Goal: Task Accomplishment & Management: Complete application form

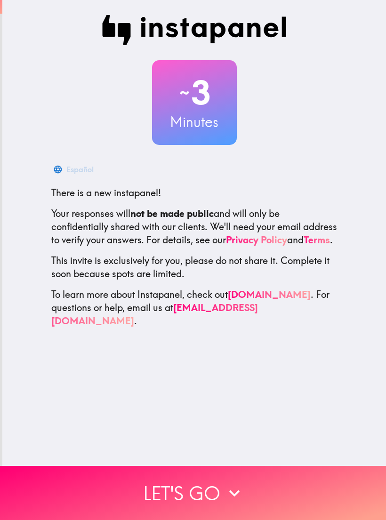
click at [307, 486] on button "Let's go" at bounding box center [193, 493] width 386 height 54
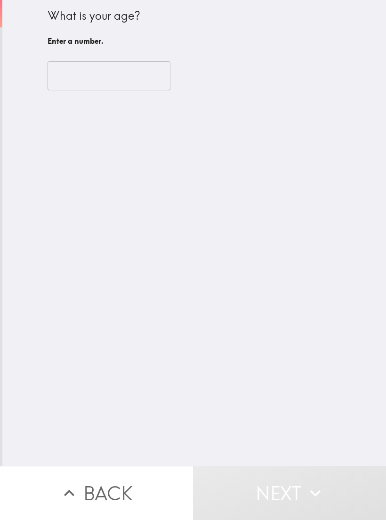
click at [125, 76] on input "number" at bounding box center [109, 75] width 123 height 29
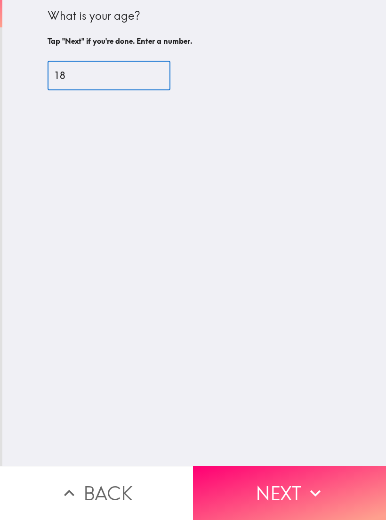
type input "18"
click at [289, 306] on div "What is your age? Tap "Next" if you're done. Enter a number. 18 ​" at bounding box center [193, 233] width 383 height 466
click at [349, 485] on button "Next" at bounding box center [289, 493] width 193 height 54
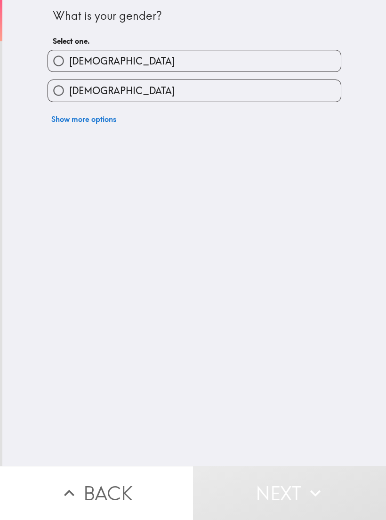
click at [170, 101] on label "[DEMOGRAPHIC_DATA]" at bounding box center [194, 90] width 293 height 21
click at [69, 101] on input "[DEMOGRAPHIC_DATA]" at bounding box center [58, 90] width 21 height 21
radio input "true"
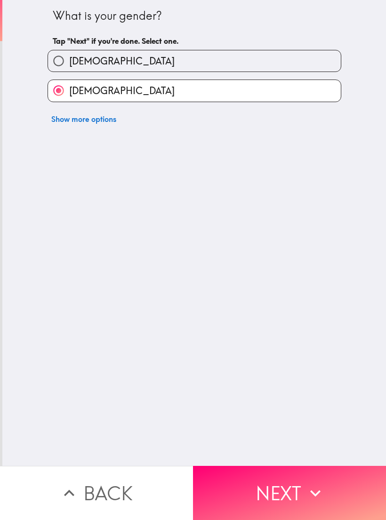
click at [275, 478] on button "Next" at bounding box center [289, 493] width 193 height 54
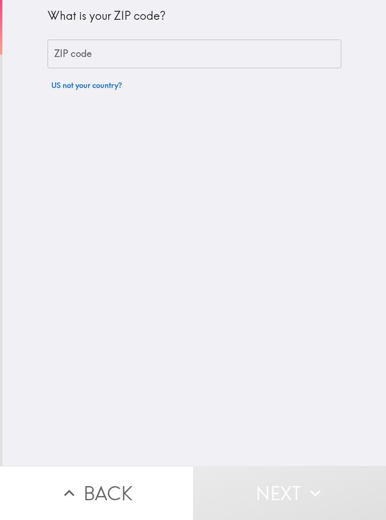
click at [246, 54] on input "ZIP code" at bounding box center [195, 54] width 294 height 29
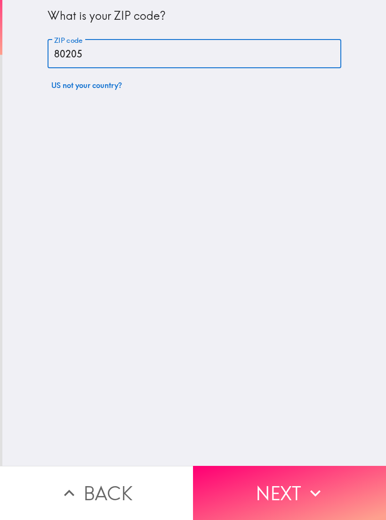
type input "80205"
click at [224, 339] on div "What is your ZIP code? ZIP code 80205 ZIP code US not your country?" at bounding box center [193, 233] width 383 height 466
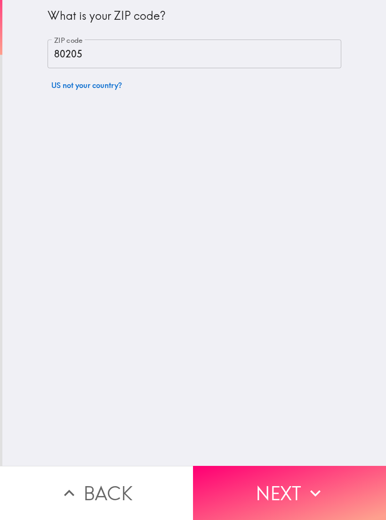
click at [325, 481] on button "Next" at bounding box center [289, 493] width 193 height 54
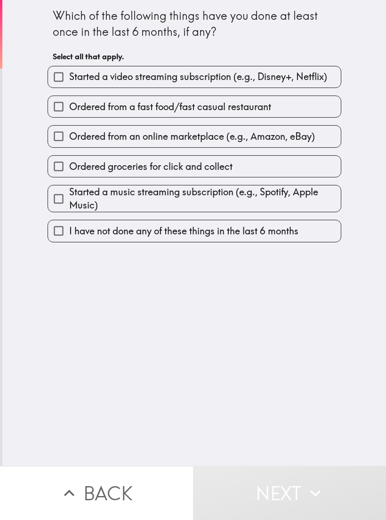
click at [317, 81] on span "Started a video streaming subscription (e.g., Disney+, Netflix)" at bounding box center [198, 76] width 258 height 13
click at [69, 81] on input "Started a video streaming subscription (e.g., Disney+, Netflix)" at bounding box center [58, 76] width 21 height 21
checkbox input "true"
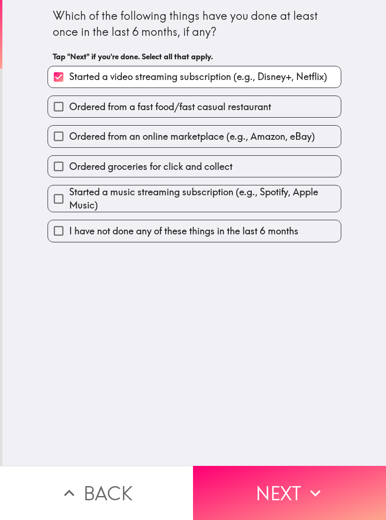
click at [305, 143] on span "Ordered from an online marketplace (e.g., Amazon, eBay)" at bounding box center [192, 136] width 246 height 13
click at [69, 143] on input "Ordered from an online marketplace (e.g., Amazon, eBay)" at bounding box center [58, 136] width 21 height 21
checkbox input "true"
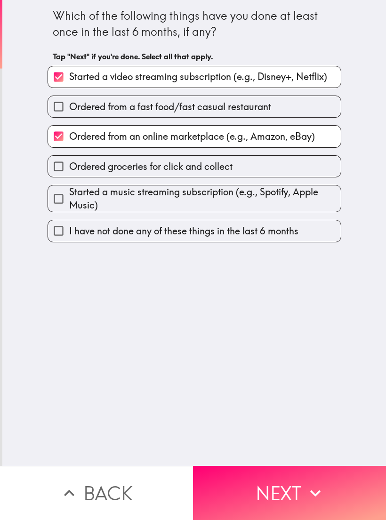
click at [264, 193] on span "Started a music streaming subscription (e.g., Spotify, Apple Music)" at bounding box center [204, 198] width 271 height 26
click at [69, 193] on input "Started a music streaming subscription (e.g., Spotify, Apple Music)" at bounding box center [58, 198] width 21 height 21
checkbox input "true"
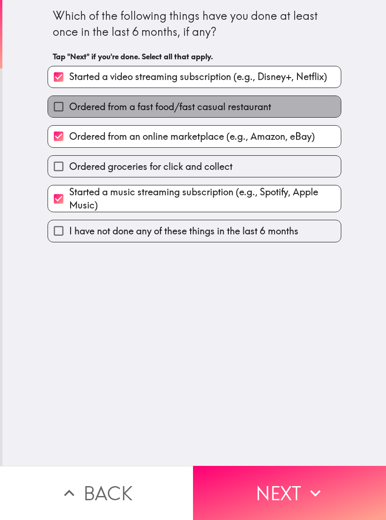
click at [323, 109] on label "Ordered from a fast food/fast casual restaurant" at bounding box center [194, 106] width 293 height 21
click at [69, 109] on input "Ordered from a fast food/fast casual restaurant" at bounding box center [58, 106] width 21 height 21
checkbox input "true"
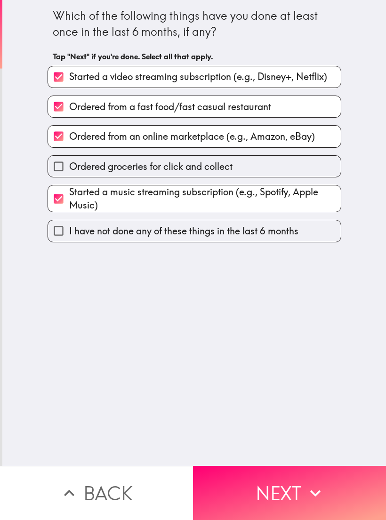
click at [266, 166] on label "Ordered groceries for click and collect" at bounding box center [194, 166] width 293 height 21
click at [69, 166] on input "Ordered groceries for click and collect" at bounding box center [58, 166] width 21 height 21
checkbox input "true"
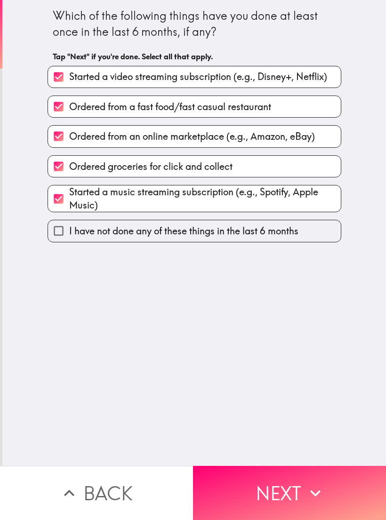
click at [332, 482] on button "Next" at bounding box center [289, 493] width 193 height 54
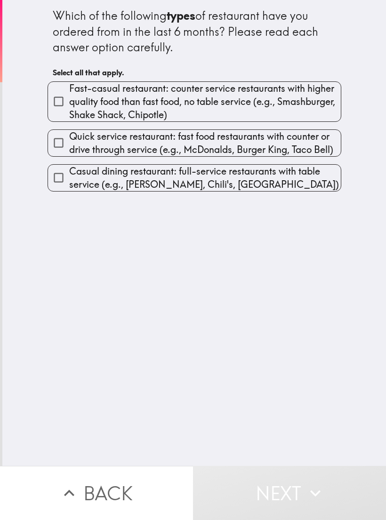
click at [321, 112] on span "Fast-casual restaurant: counter service restaurants with higher quality food th…" at bounding box center [204, 102] width 271 height 40
click at [69, 112] on input "Fast-casual restaurant: counter service restaurants with higher quality food th…" at bounding box center [58, 101] width 21 height 21
checkbox input "true"
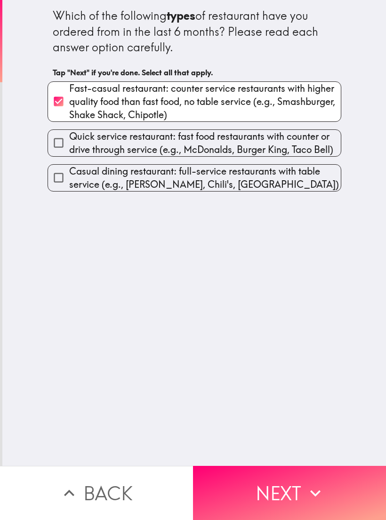
click at [350, 479] on button "Next" at bounding box center [289, 493] width 193 height 54
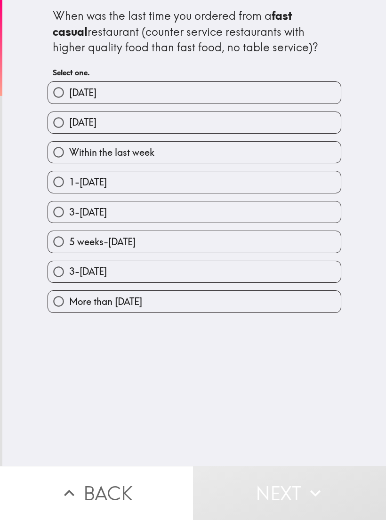
click at [112, 123] on label "[DATE]" at bounding box center [194, 122] width 293 height 21
click at [69, 123] on input "[DATE]" at bounding box center [58, 122] width 21 height 21
radio input "true"
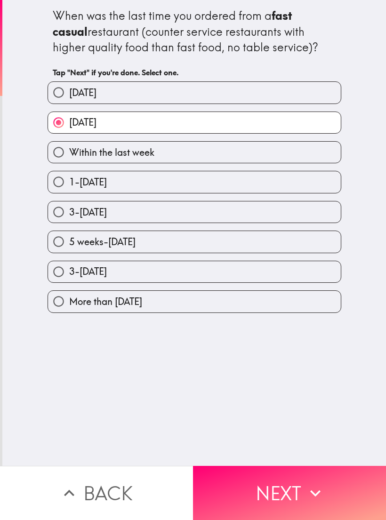
click at [281, 493] on button "Next" at bounding box center [289, 493] width 193 height 54
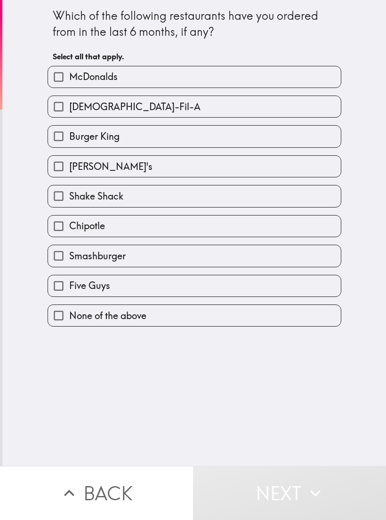
click at [256, 94] on div "[DEMOGRAPHIC_DATA]-Fil-A" at bounding box center [190, 103] width 301 height 30
click at [253, 86] on label "McDonalds" at bounding box center [194, 76] width 293 height 21
click at [69, 86] on input "McDonalds" at bounding box center [58, 76] width 21 height 21
checkbox input "true"
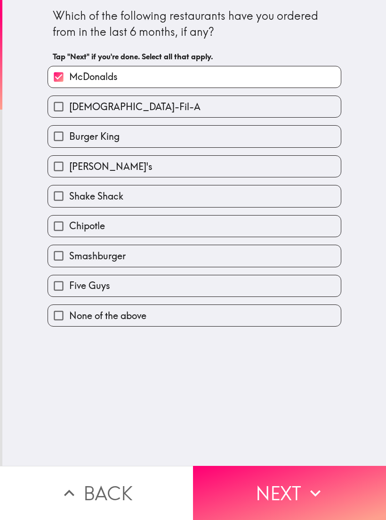
click at [62, 113] on input "[DEMOGRAPHIC_DATA]-Fil-A" at bounding box center [58, 106] width 21 height 21
checkbox input "true"
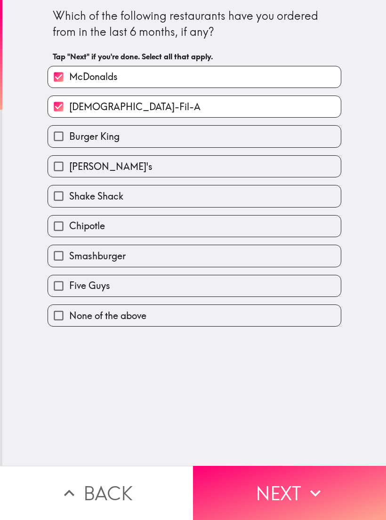
click at [59, 79] on input "McDonalds" at bounding box center [58, 76] width 21 height 21
checkbox input "false"
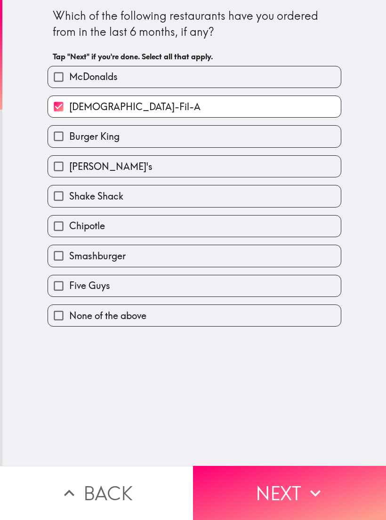
click at [249, 481] on button "Next" at bounding box center [289, 493] width 193 height 54
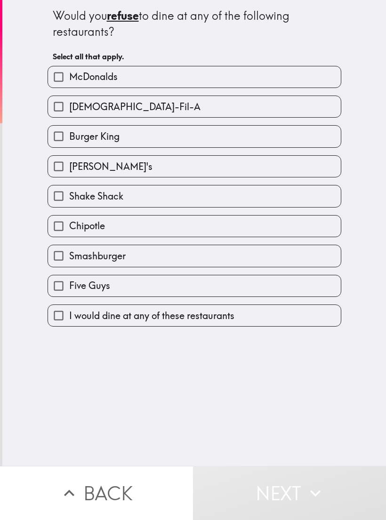
click at [319, 86] on label "McDonalds" at bounding box center [194, 76] width 293 height 21
click at [69, 86] on input "McDonalds" at bounding box center [58, 76] width 21 height 21
checkbox input "true"
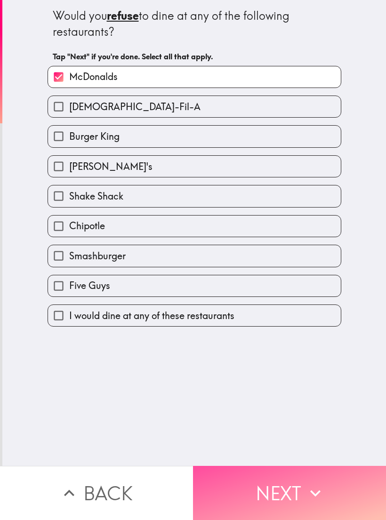
click at [359, 467] on button "Next" at bounding box center [289, 493] width 193 height 54
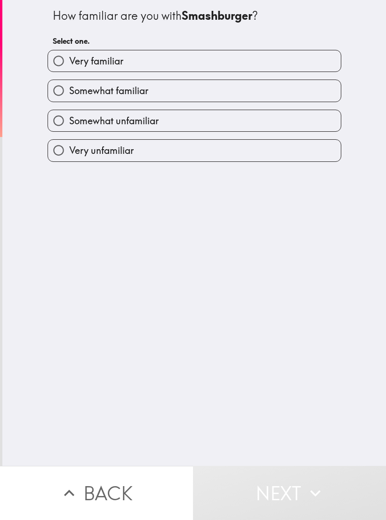
click at [326, 65] on label "Very familiar" at bounding box center [194, 60] width 293 height 21
click at [69, 65] on input "Very familiar" at bounding box center [58, 60] width 21 height 21
radio input "true"
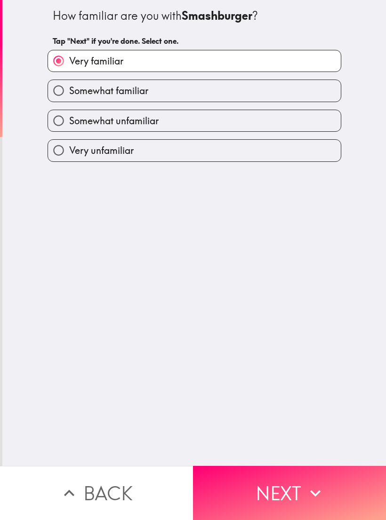
click at [317, 483] on icon "button" at bounding box center [315, 493] width 21 height 21
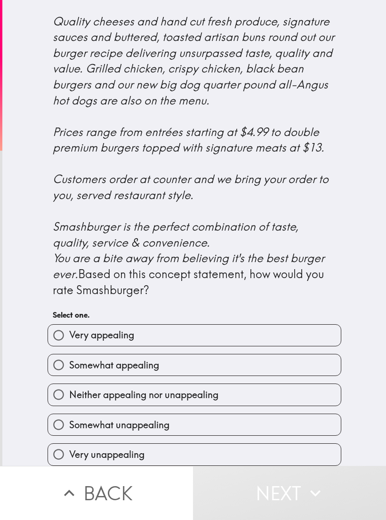
scroll to position [224, 0]
click at [260, 329] on label "Very appealing" at bounding box center [194, 335] width 293 height 21
click at [69, 329] on input "Very appealing" at bounding box center [58, 335] width 21 height 21
radio input "true"
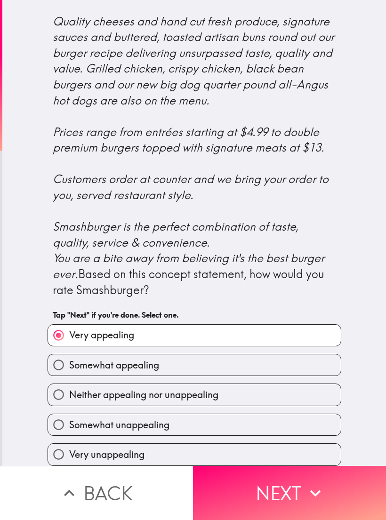
click at [348, 472] on button "Next" at bounding box center [289, 493] width 193 height 54
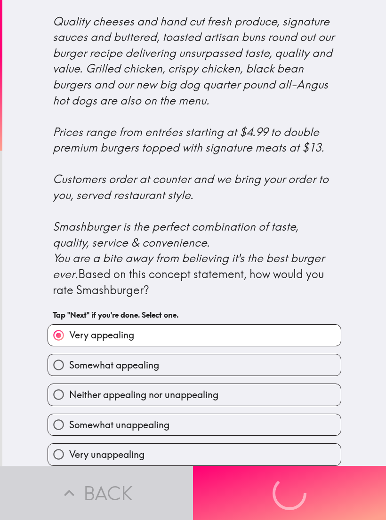
scroll to position [0, 0]
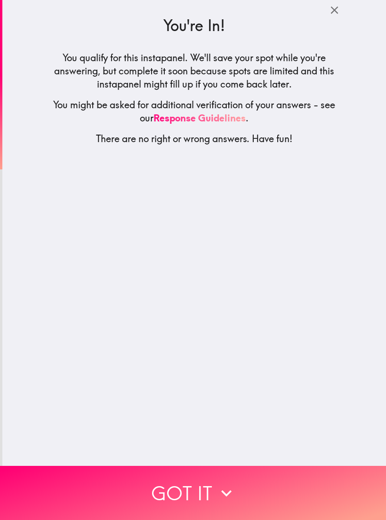
click at [327, 476] on button "Got it" at bounding box center [193, 493] width 386 height 54
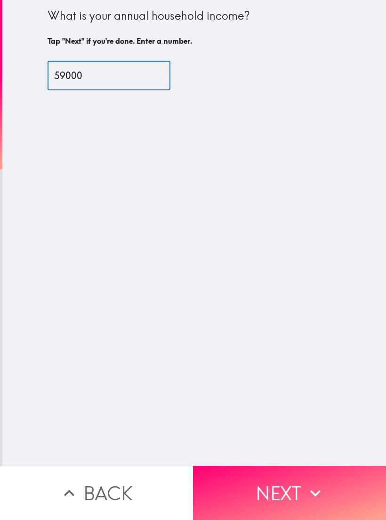
type input "59000"
click at [351, 316] on div "What is your annual household income? Tap "Next" if you're done. Enter a number…" at bounding box center [193, 233] width 383 height 466
click at [333, 488] on button "Next" at bounding box center [289, 493] width 193 height 54
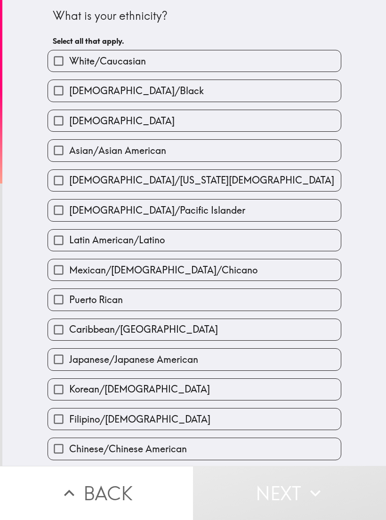
click at [333, 65] on label "White/Caucasian" at bounding box center [194, 60] width 293 height 21
click at [69, 65] on input "White/Caucasian" at bounding box center [58, 60] width 21 height 21
checkbox input "true"
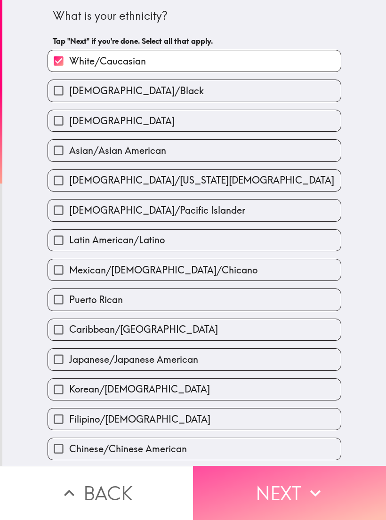
click at [342, 479] on button "Next" at bounding box center [289, 493] width 193 height 54
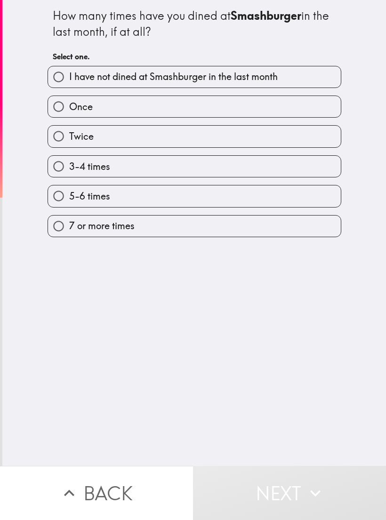
click at [325, 84] on label "I have not dined at Smashburger in the last month" at bounding box center [194, 76] width 293 height 21
click at [69, 84] on input "I have not dined at Smashburger in the last month" at bounding box center [58, 76] width 21 height 21
radio input "true"
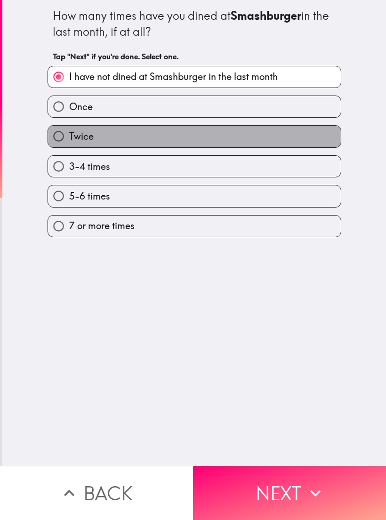
click at [285, 136] on label "Twice" at bounding box center [194, 136] width 293 height 21
click at [69, 136] on input "Twice" at bounding box center [58, 136] width 21 height 21
radio input "true"
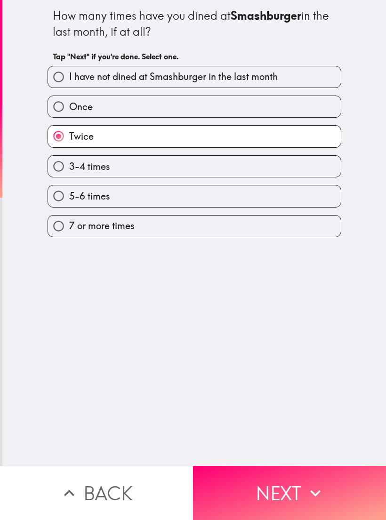
click at [348, 472] on button "Next" at bounding box center [289, 493] width 193 height 54
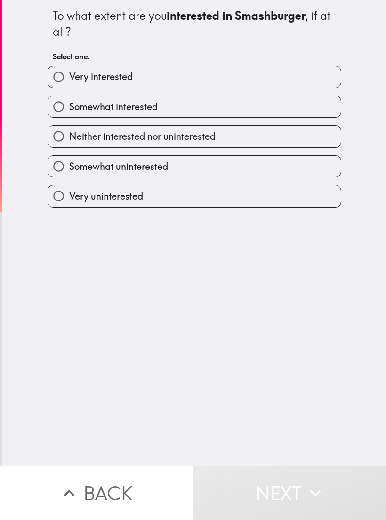
click at [322, 74] on label "Very interested" at bounding box center [194, 76] width 293 height 21
click at [69, 74] on input "Very interested" at bounding box center [58, 76] width 21 height 21
radio input "true"
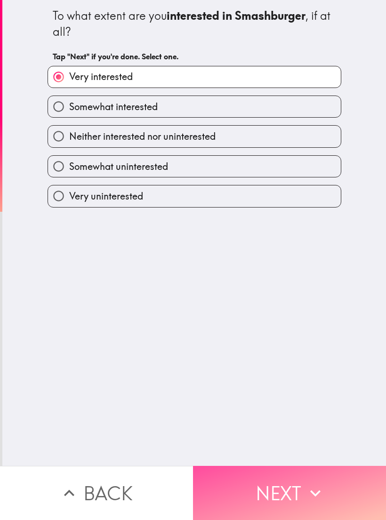
click at [368, 480] on button "Next" at bounding box center [289, 493] width 193 height 54
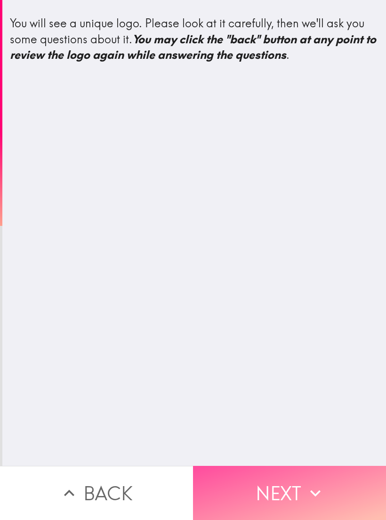
click at [345, 471] on button "Next" at bounding box center [289, 493] width 193 height 54
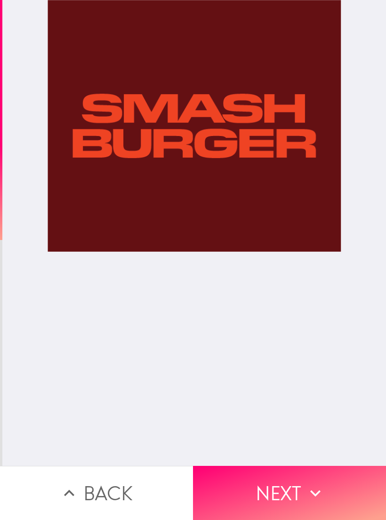
click at [281, 210] on div at bounding box center [195, 233] width 294 height 466
click at [342, 471] on button "Next" at bounding box center [289, 493] width 193 height 54
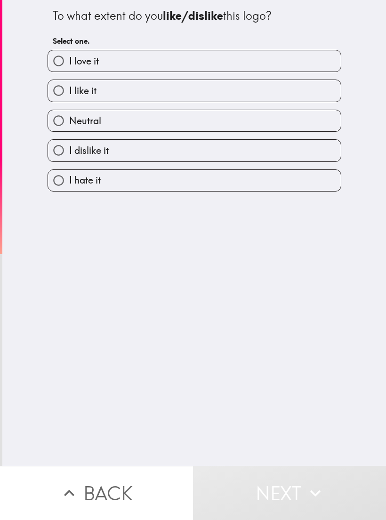
click at [327, 70] on label "I love it" at bounding box center [194, 60] width 293 height 21
click at [69, 70] on input "I love it" at bounding box center [58, 60] width 21 height 21
radio input "true"
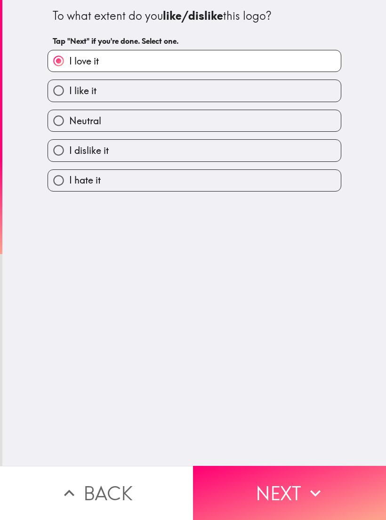
click at [350, 476] on button "Next" at bounding box center [289, 493] width 193 height 54
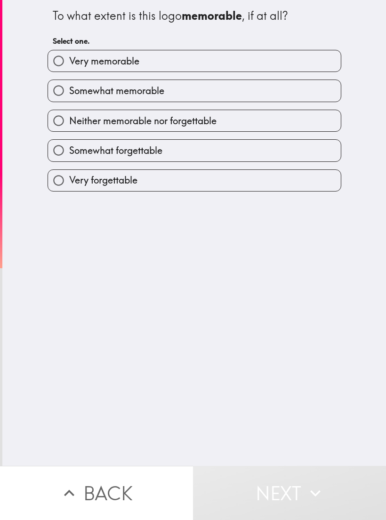
click at [332, 71] on label "Very memorable" at bounding box center [194, 60] width 293 height 21
click at [69, 71] on input "Very memorable" at bounding box center [58, 60] width 21 height 21
radio input "true"
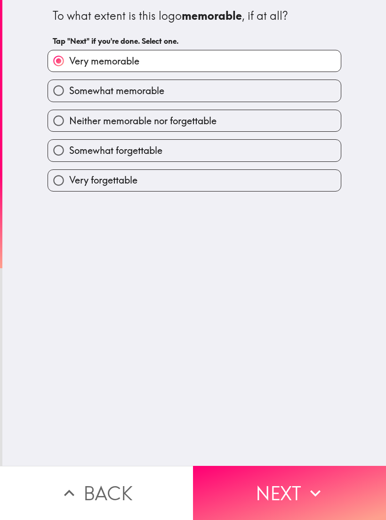
click at [346, 470] on button "Next" at bounding box center [289, 493] width 193 height 54
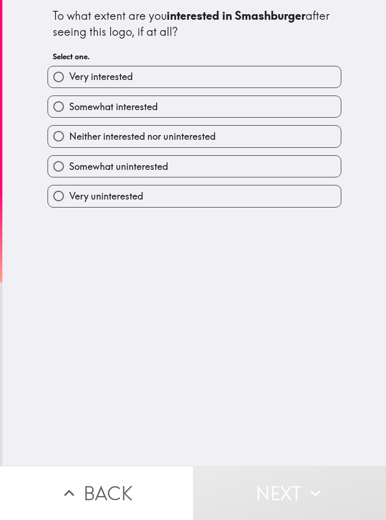
click at [332, 76] on label "Very interested" at bounding box center [194, 76] width 293 height 21
click at [69, 76] on input "Very interested" at bounding box center [58, 76] width 21 height 21
radio input "true"
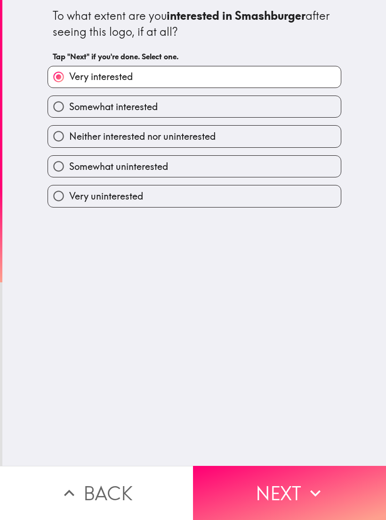
click at [345, 473] on button "Next" at bounding box center [289, 493] width 193 height 54
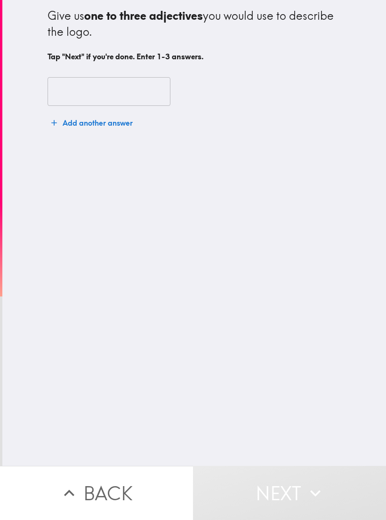
click at [135, 96] on input "text" at bounding box center [109, 91] width 123 height 29
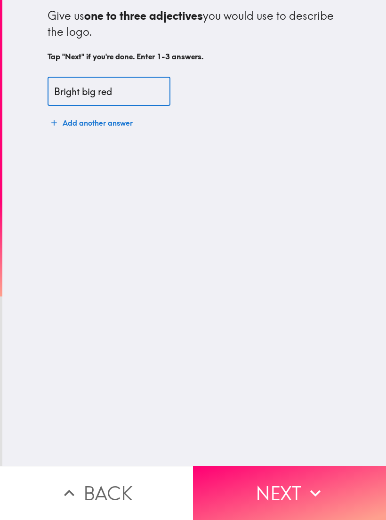
type input "Bright big red"
click at [149, 331] on div "Give us one to three adjectives you would use to describe the logo. Tap "Next" …" at bounding box center [193, 233] width 383 height 466
click at [295, 501] on button "Next" at bounding box center [289, 493] width 193 height 54
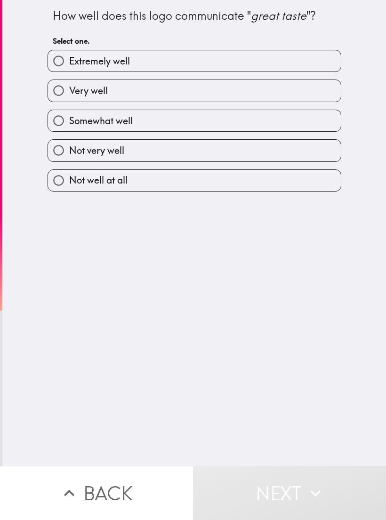
click at [207, 60] on label "Extremely well" at bounding box center [194, 60] width 293 height 21
click at [69, 60] on input "Extremely well" at bounding box center [58, 60] width 21 height 21
radio input "true"
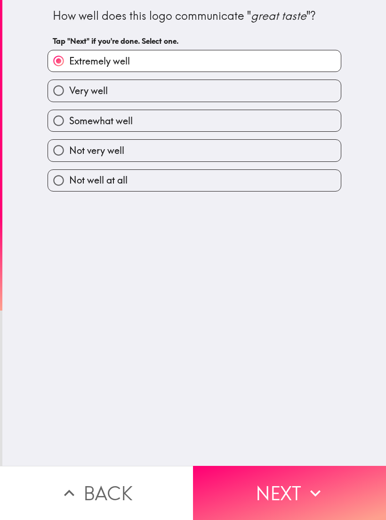
click at [296, 488] on button "Next" at bounding box center [289, 493] width 193 height 54
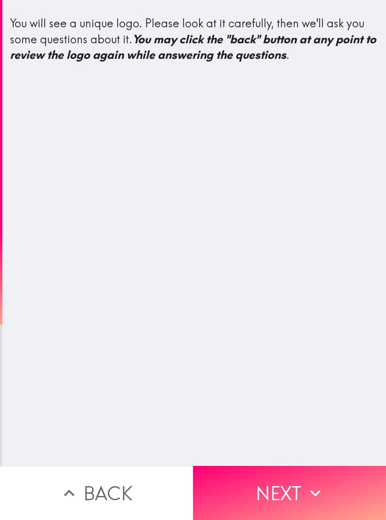
click at [339, 500] on button "Next" at bounding box center [289, 493] width 193 height 54
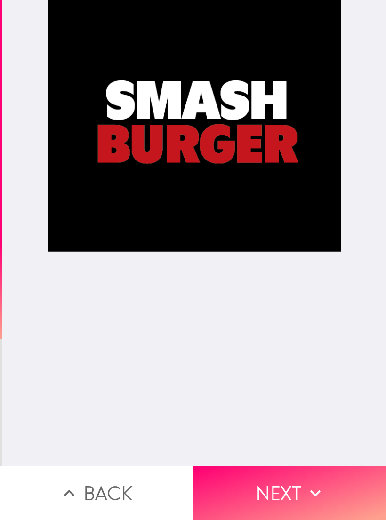
click at [330, 484] on button "Next" at bounding box center [289, 493] width 193 height 54
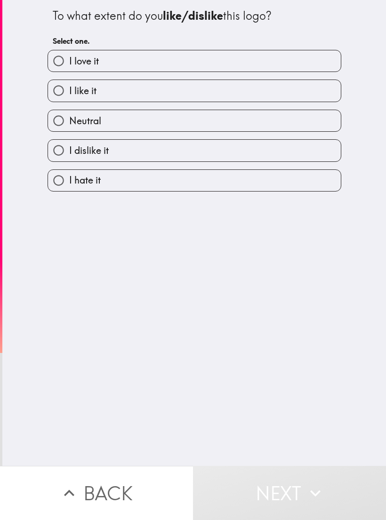
click at [260, 50] on label "I love it" at bounding box center [194, 60] width 293 height 21
click at [69, 50] on input "I love it" at bounding box center [58, 60] width 21 height 21
radio input "true"
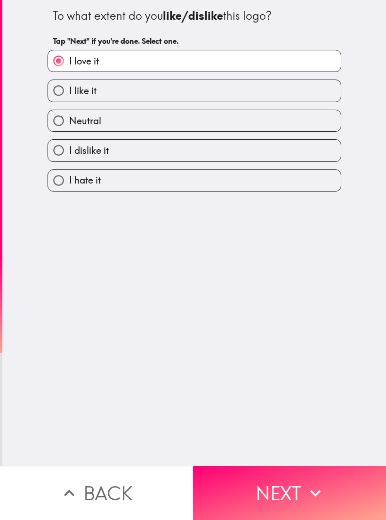
click at [297, 506] on button "Next" at bounding box center [289, 493] width 193 height 54
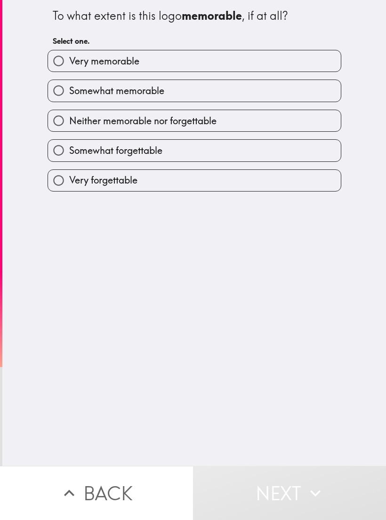
click at [284, 54] on label "Very memorable" at bounding box center [194, 60] width 293 height 21
click at [69, 54] on input "Very memorable" at bounding box center [58, 60] width 21 height 21
radio input "true"
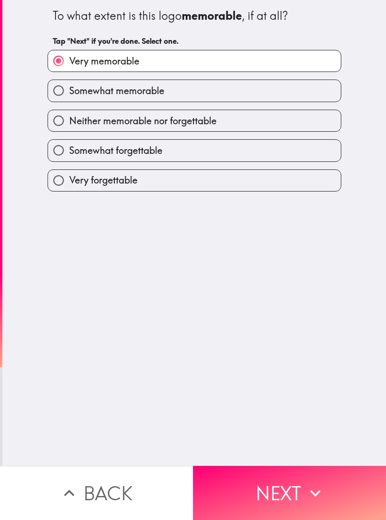
click at [285, 493] on button "Next" at bounding box center [289, 493] width 193 height 54
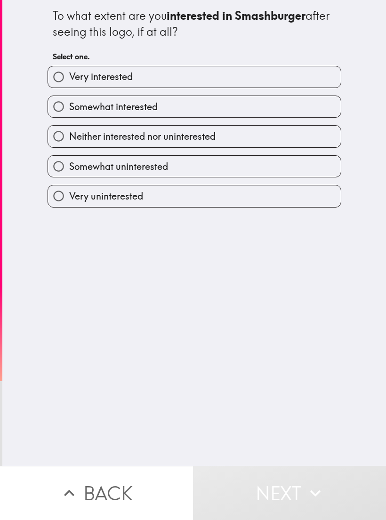
click at [270, 82] on label "Very interested" at bounding box center [194, 76] width 293 height 21
click at [69, 82] on input "Very interested" at bounding box center [58, 76] width 21 height 21
radio input "true"
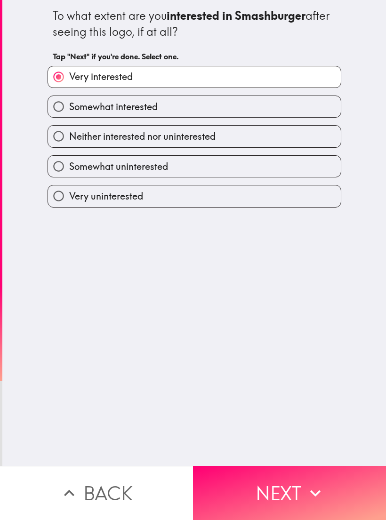
click at [293, 482] on button "Next" at bounding box center [289, 493] width 193 height 54
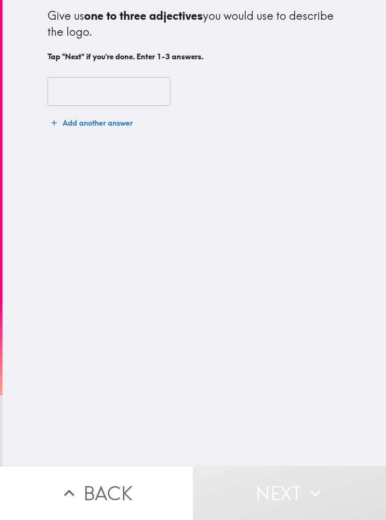
click at [158, 101] on input "text" at bounding box center [109, 91] width 123 height 29
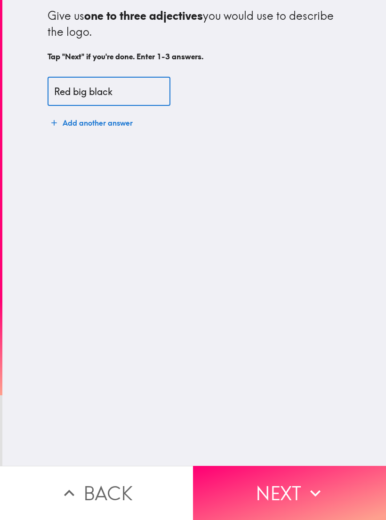
type input "Red big black"
click at [275, 326] on div "Give us one to three adjectives you would use to describe the logo. Tap "Next" …" at bounding box center [193, 233] width 383 height 466
click at [340, 500] on button "Next" at bounding box center [289, 493] width 193 height 54
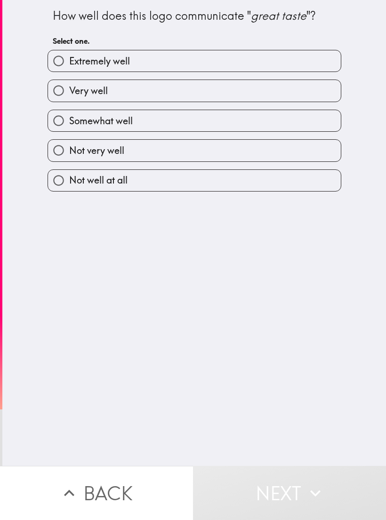
click at [288, 59] on label "Extremely well" at bounding box center [194, 60] width 293 height 21
click at [69, 59] on input "Extremely well" at bounding box center [58, 60] width 21 height 21
radio input "true"
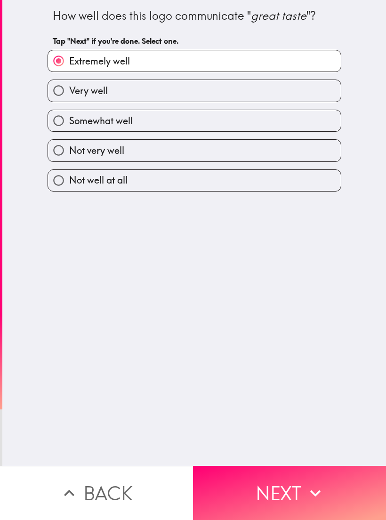
click at [251, 494] on button "Next" at bounding box center [289, 493] width 193 height 54
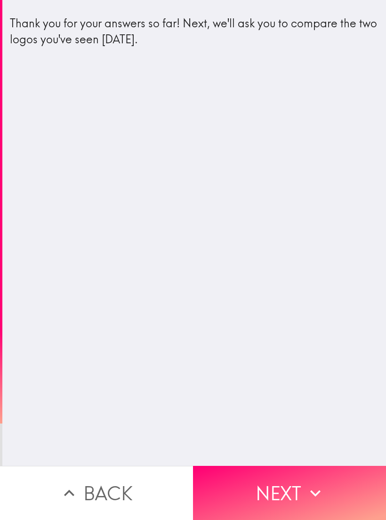
click at [340, 469] on button "Next" at bounding box center [289, 493] width 193 height 54
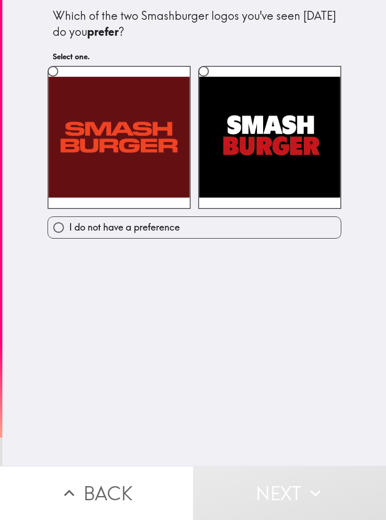
click at [211, 78] on input "radio" at bounding box center [203, 71] width 21 height 21
radio input "true"
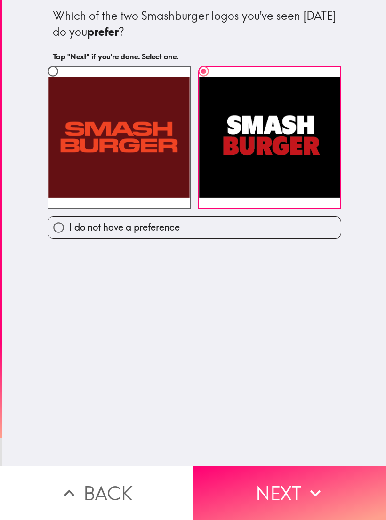
click at [239, 482] on button "Next" at bounding box center [289, 493] width 193 height 54
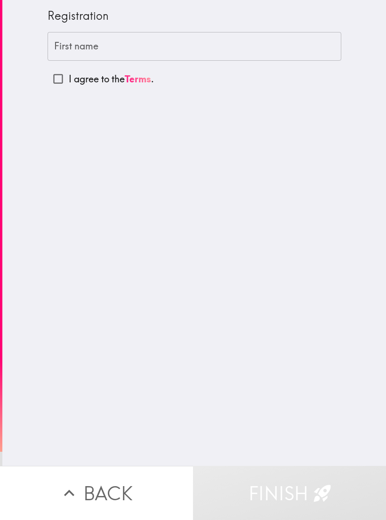
click at [221, 44] on input "First name" at bounding box center [195, 46] width 294 height 29
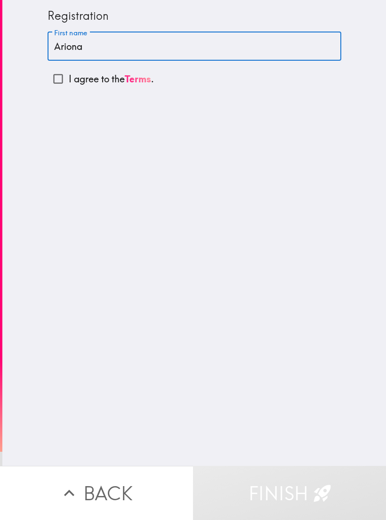
type input "Ariona"
click at [74, 303] on div "Registration First name [PERSON_NAME] First name I agree to the Terms ." at bounding box center [193, 233] width 383 height 466
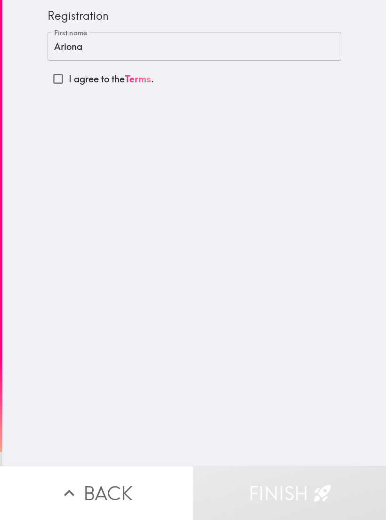
click at [68, 72] on input "I agree to the Terms ." at bounding box center [58, 78] width 21 height 21
checkbox input "true"
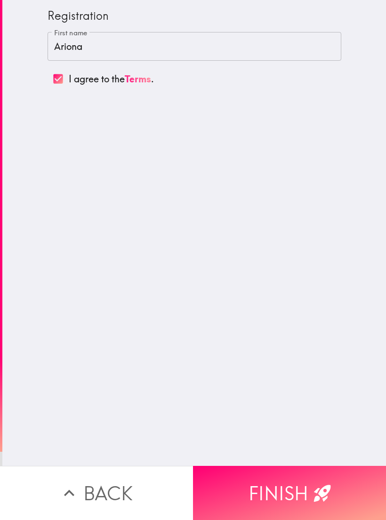
click at [265, 480] on button "Finish" at bounding box center [289, 493] width 193 height 54
